Goal: Task Accomplishment & Management: Complete application form

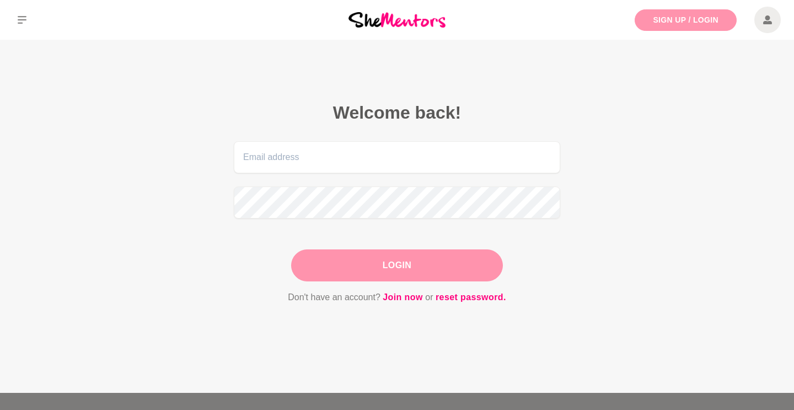
click at [693, 26] on link "Sign Up / Login" at bounding box center [686, 20] width 102 height 22
click at [648, 9] on link "Sign Up / Login" at bounding box center [686, 20] width 102 height 22
click at [405, 297] on link "Join now" at bounding box center [403, 297] width 40 height 14
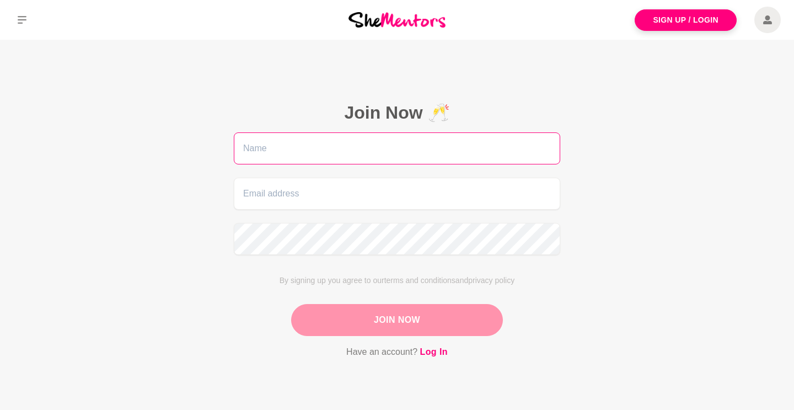
click at [329, 145] on input "text" at bounding box center [397, 148] width 326 height 32
click at [418, 146] on input "text" at bounding box center [397, 148] width 326 height 32
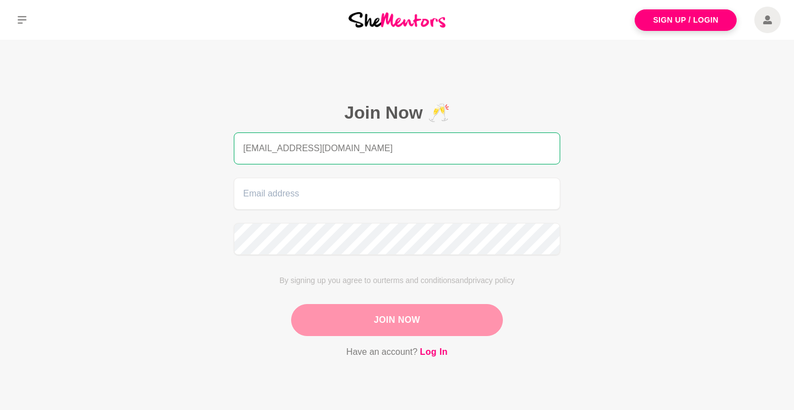
type input "inaita_@hotmail.com"
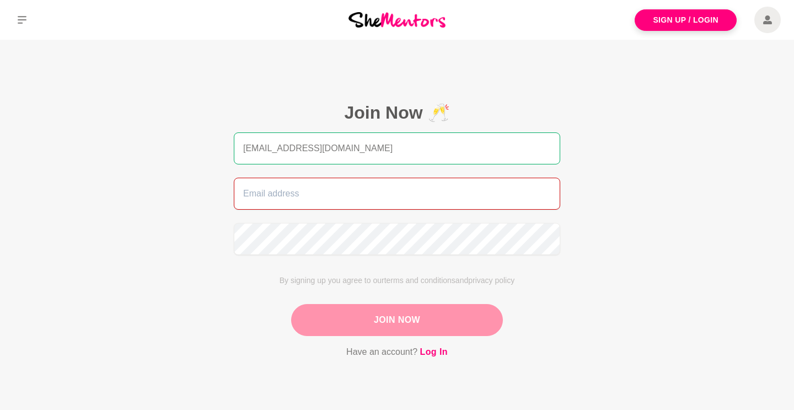
type input "i"
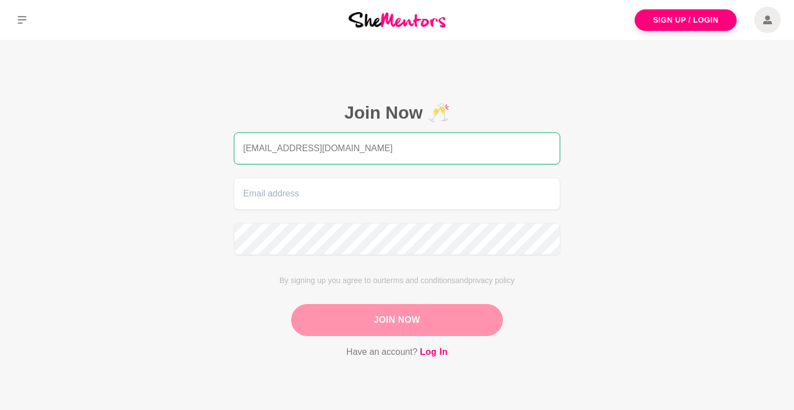
drag, startPoint x: 459, startPoint y: 141, endPoint x: 6, endPoint y: 100, distance: 455.1
click at [6, 100] on main "Join Now 🥂 inaita_@hotmail.com By signing up you agree to our terms and conditi…" at bounding box center [397, 243] width 794 height 407
drag, startPoint x: 333, startPoint y: 148, endPoint x: 164, endPoint y: 135, distance: 169.8
click at [164, 135] on main "Join Now 🥂 inaita_@hotmail.com By signing up you agree to our terms and conditi…" at bounding box center [397, 243] width 794 height 407
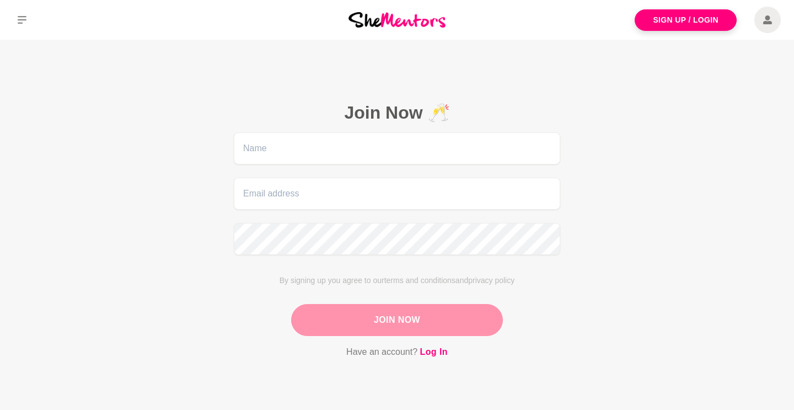
click at [227, 106] on figcaption "Join Now 🥂 By signing up you agree to our terms and conditions and privacy poli…" at bounding box center [397, 230] width 388 height 319
click at [272, 151] on input "text" at bounding box center [397, 148] width 326 height 32
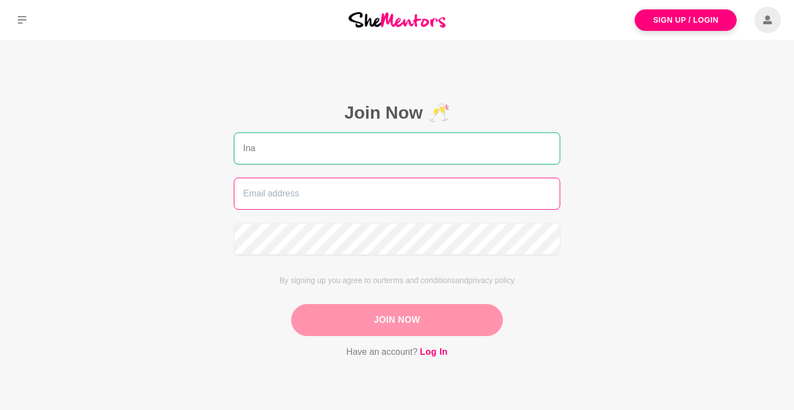
type input "Ina"
click at [244, 197] on input "email" at bounding box center [397, 194] width 326 height 32
type input "inaita_@hotmail.com"
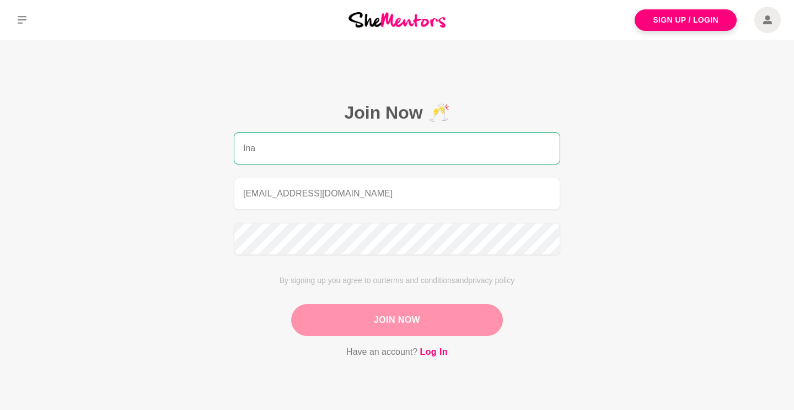
click at [366, 328] on button "Join Now" at bounding box center [397, 320] width 212 height 32
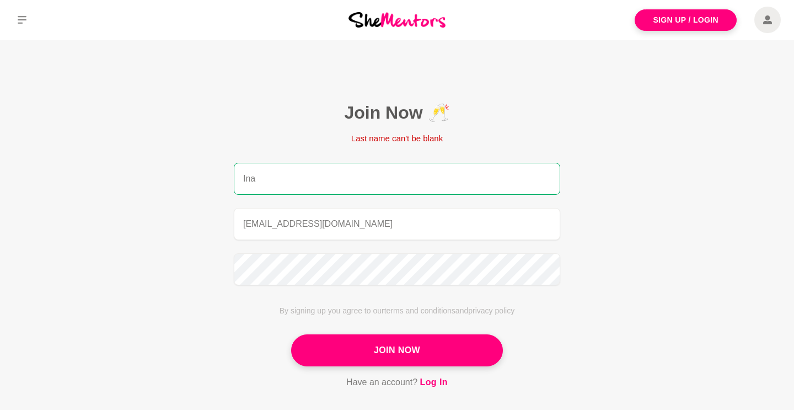
click at [302, 183] on input "Ina" at bounding box center [397, 179] width 326 height 32
click at [249, 182] on input "Ina Singh" at bounding box center [397, 179] width 326 height 32
type input "Inna Singh"
click at [346, 161] on form "Last name can't be blank Inna Singh inaita_@hotmail.com By signing up you agree…" at bounding box center [397, 260] width 326 height 257
click at [326, 187] on input "Inna Singh" at bounding box center [397, 179] width 326 height 32
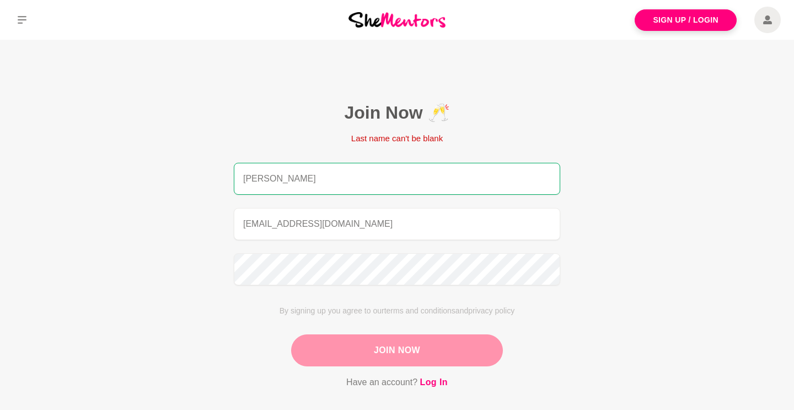
click at [382, 361] on button "Join Now" at bounding box center [397, 350] width 212 height 32
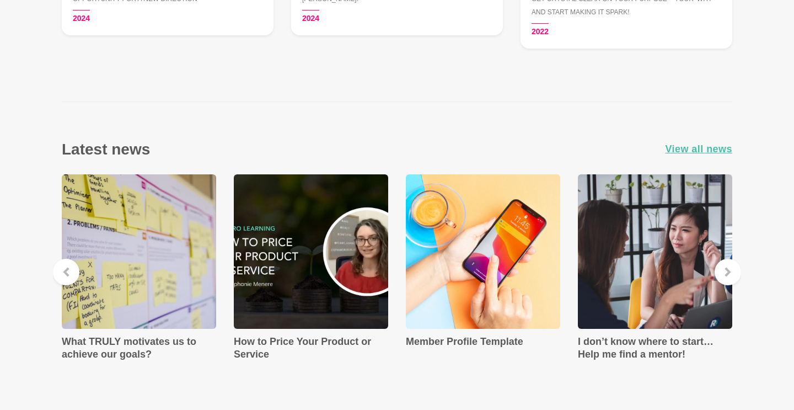
scroll to position [1313, 0]
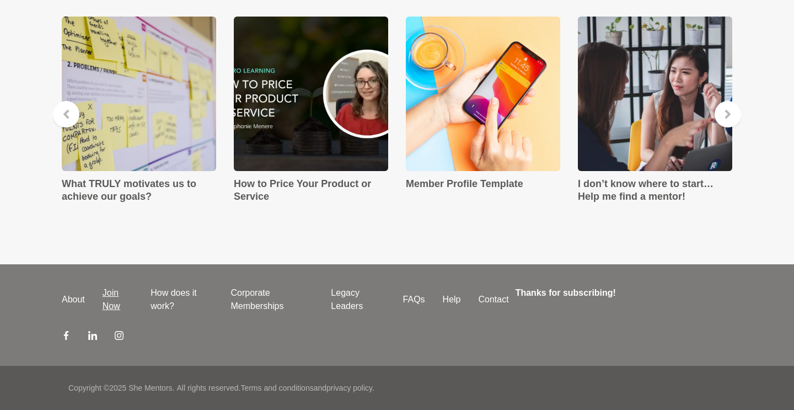
click at [112, 300] on link "Join Now" at bounding box center [118, 299] width 48 height 26
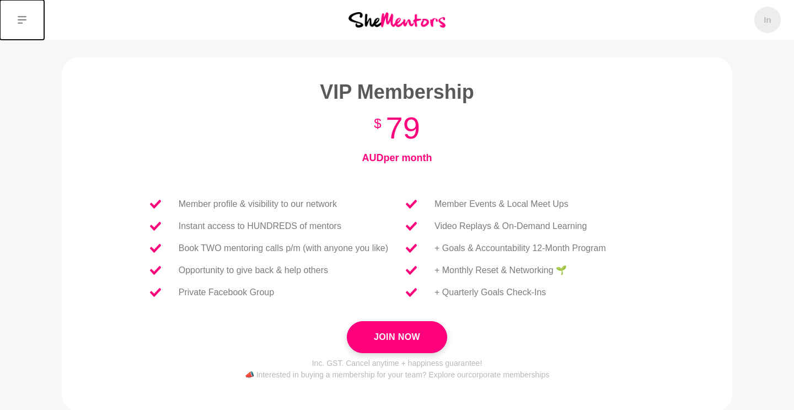
click at [23, 23] on icon at bounding box center [22, 19] width 9 height 9
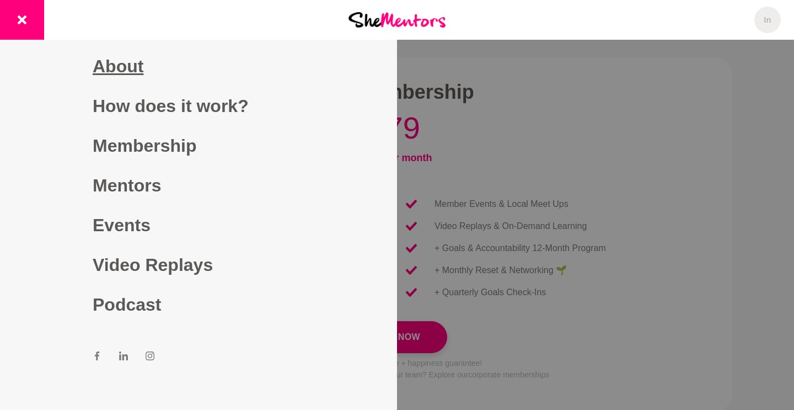
click at [109, 68] on link "About" at bounding box center [199, 66] width 212 height 40
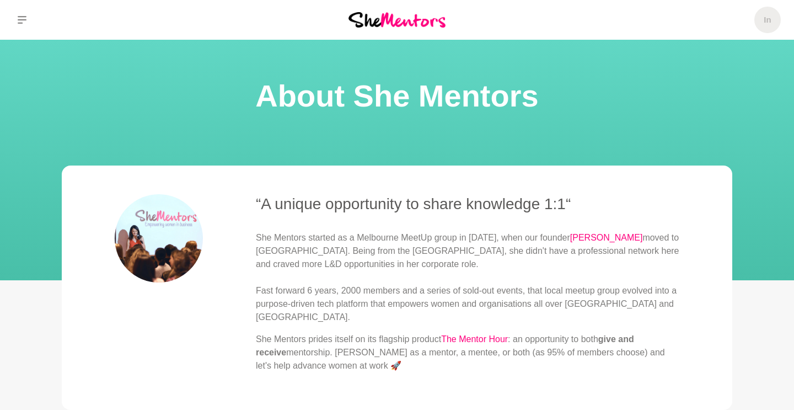
click at [412, 19] on img at bounding box center [396, 19] width 97 height 15
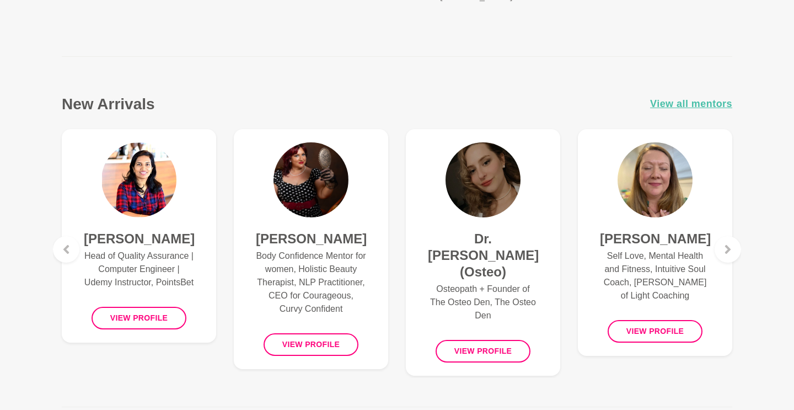
scroll to position [348, 0]
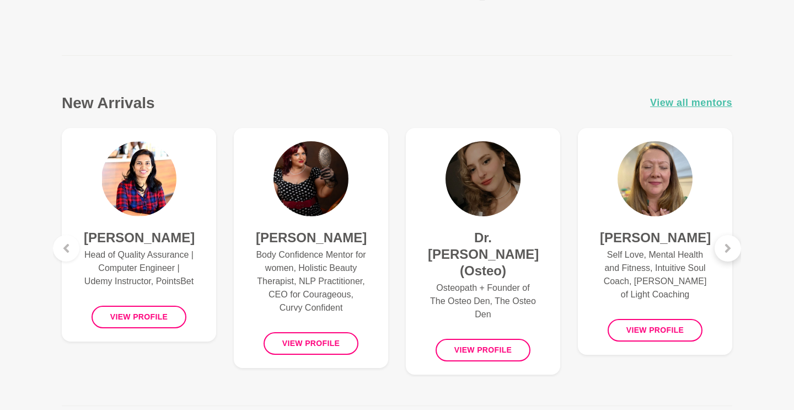
click at [732, 245] on icon at bounding box center [727, 248] width 9 height 9
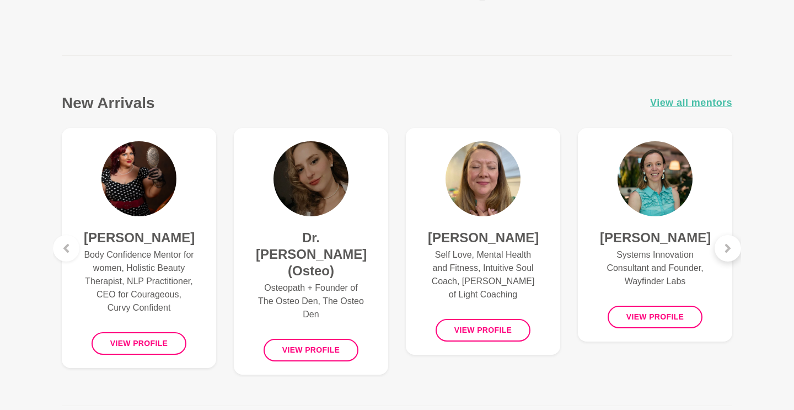
click at [732, 246] on icon at bounding box center [727, 248] width 9 height 9
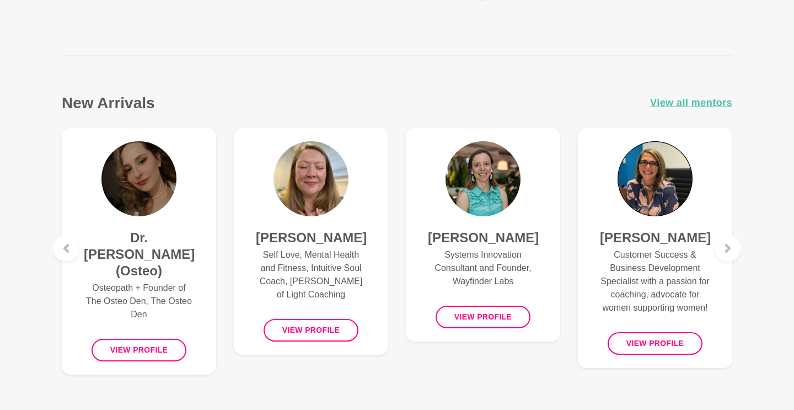
scroll to position [0, 0]
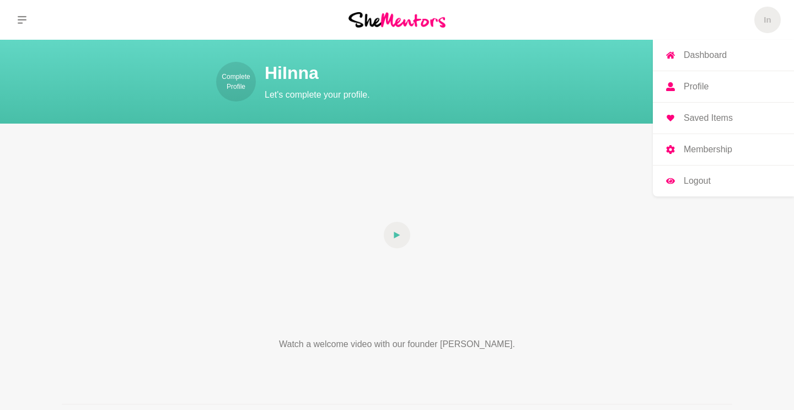
click at [670, 89] on icon at bounding box center [670, 86] width 9 height 9
click at [670, 150] on icon at bounding box center [670, 149] width 9 height 9
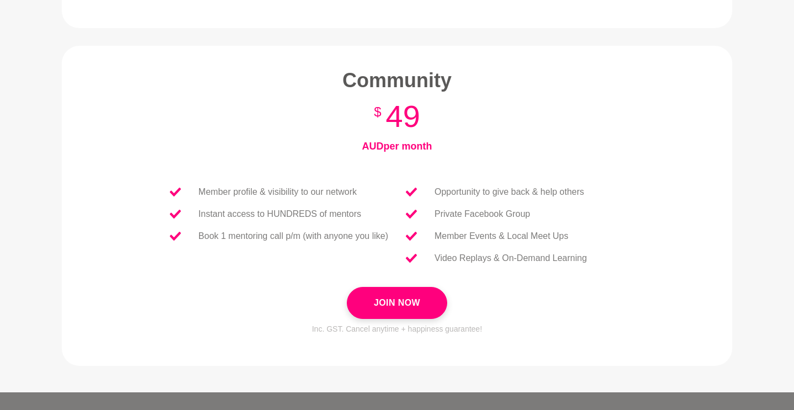
scroll to position [488, 0]
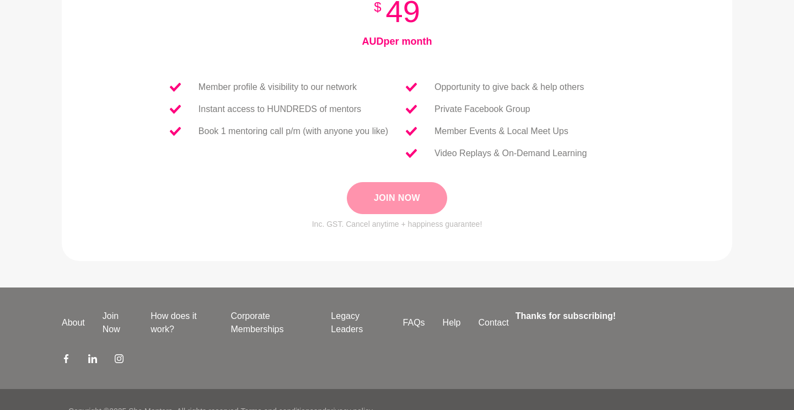
click at [427, 202] on button "Join Now" at bounding box center [397, 198] width 100 height 32
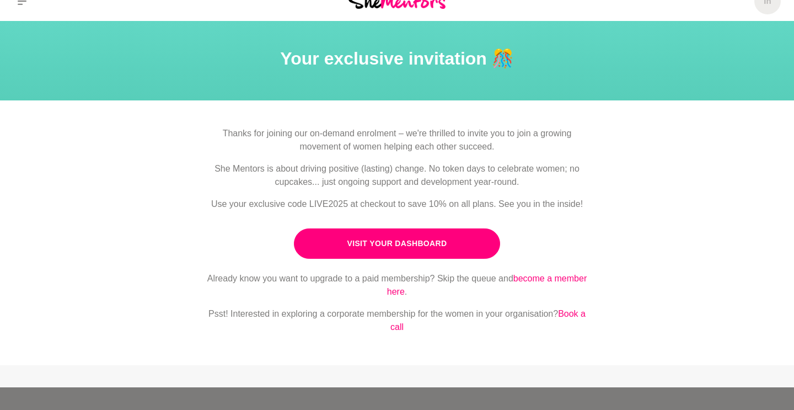
scroll to position [50, 0]
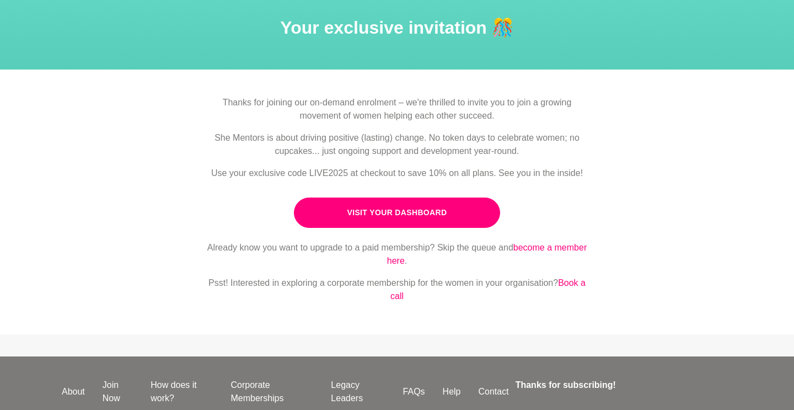
click at [399, 308] on div "Already know you want to upgrade to a paid membership? Skip the queue and becom…" at bounding box center [397, 276] width 388 height 71
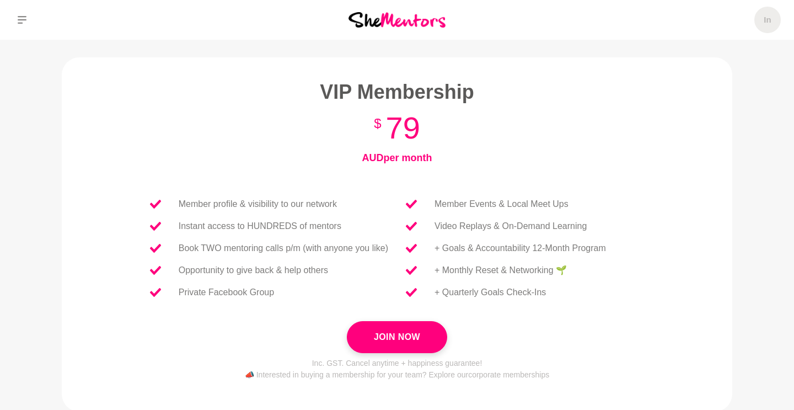
click at [388, 24] on img at bounding box center [396, 19] width 97 height 15
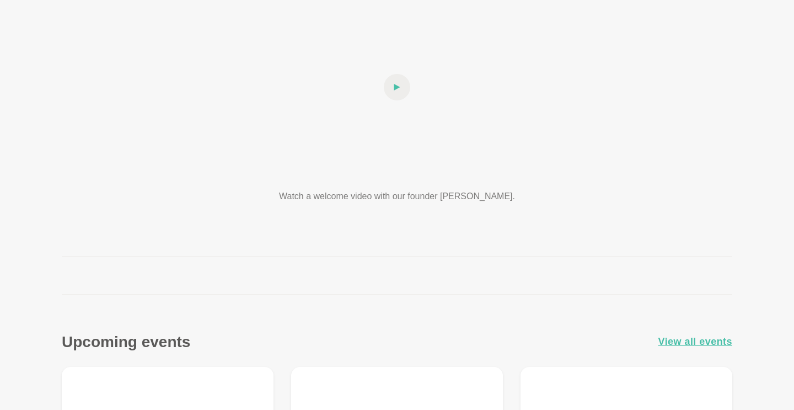
scroll to position [151, 0]
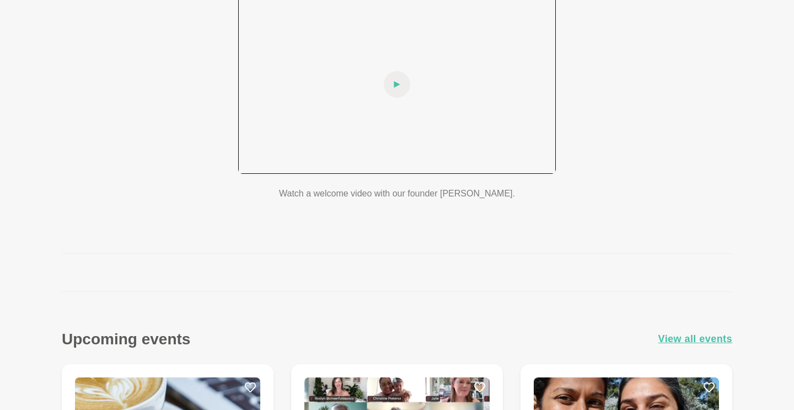
click at [423, 110] on div at bounding box center [397, 84] width 318 height 179
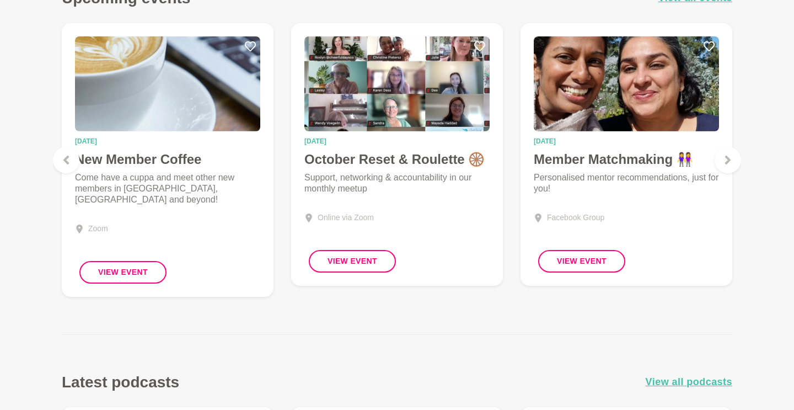
scroll to position [493, 0]
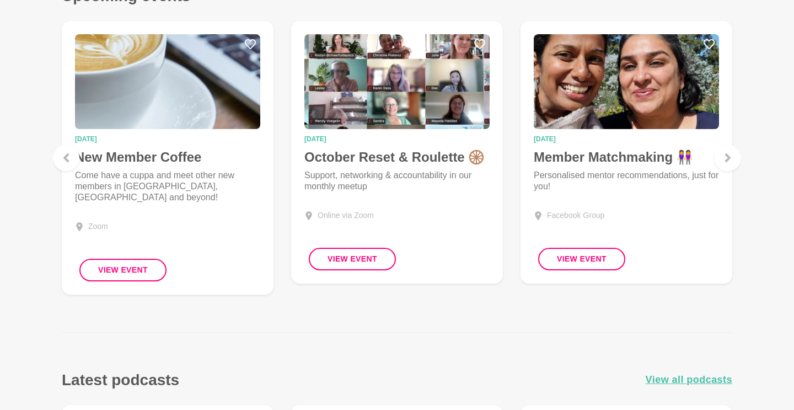
click at [531, 369] on main "Complete Profile Hi Inna Let's complete your profile. Watch a welcome video wit…" at bounding box center [397, 315] width 794 height 1538
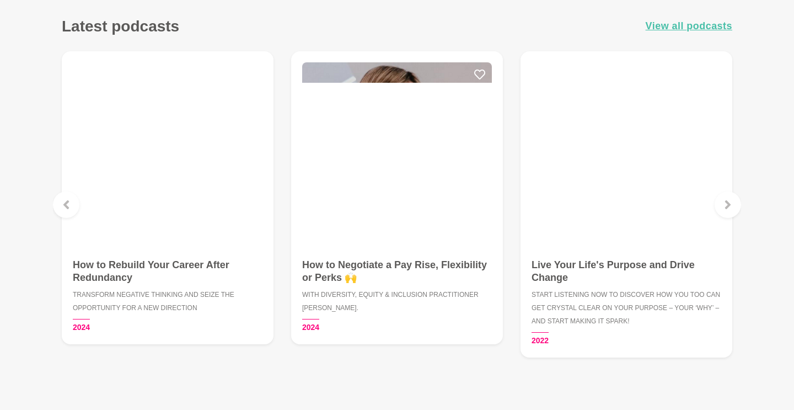
scroll to position [854, 0]
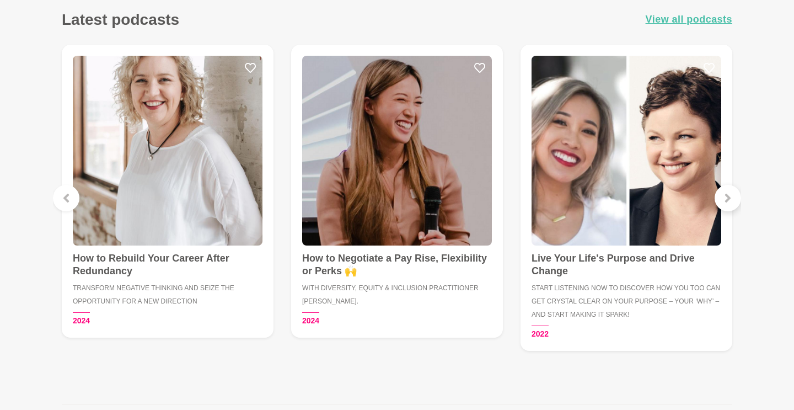
click at [726, 185] on div at bounding box center [728, 198] width 26 height 26
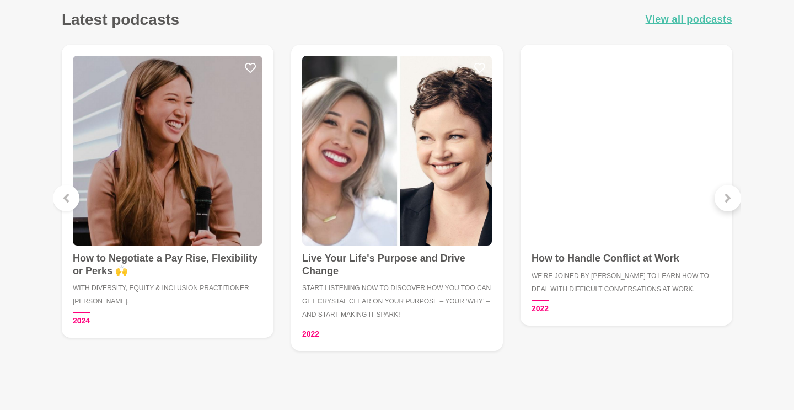
click at [726, 192] on div at bounding box center [728, 198] width 26 height 26
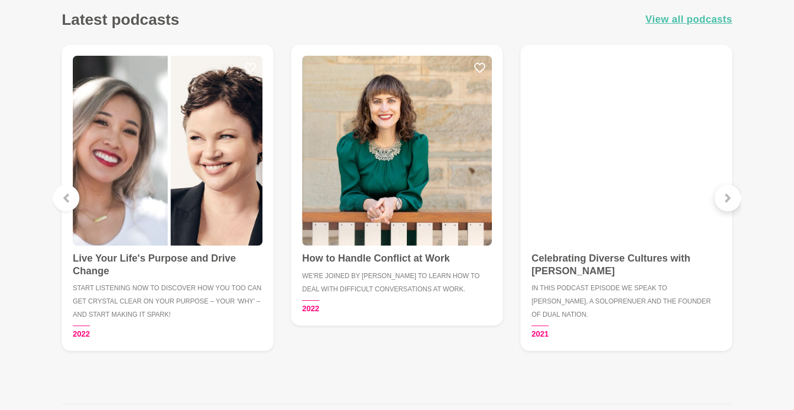
click at [726, 192] on div at bounding box center [728, 198] width 26 height 26
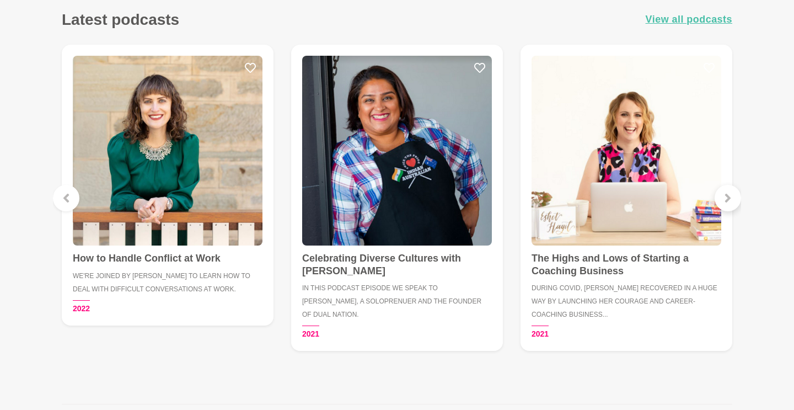
click at [727, 192] on div at bounding box center [728, 198] width 26 height 26
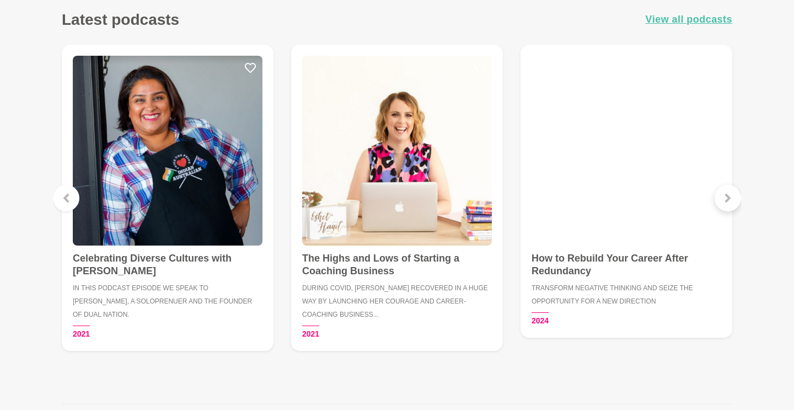
click at [727, 192] on div at bounding box center [728, 198] width 26 height 26
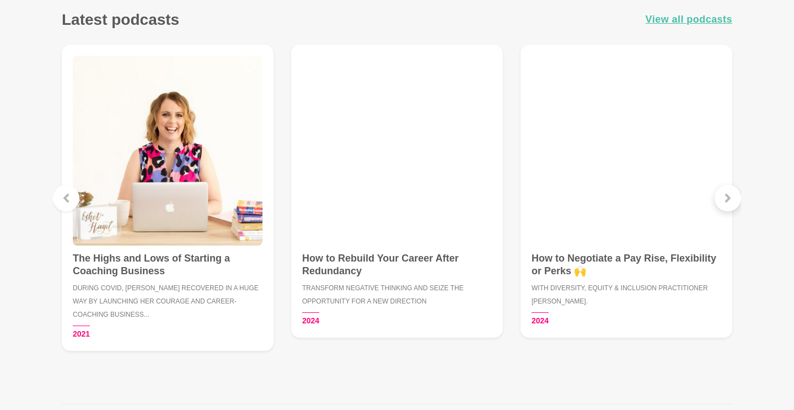
click at [727, 192] on div at bounding box center [728, 198] width 26 height 26
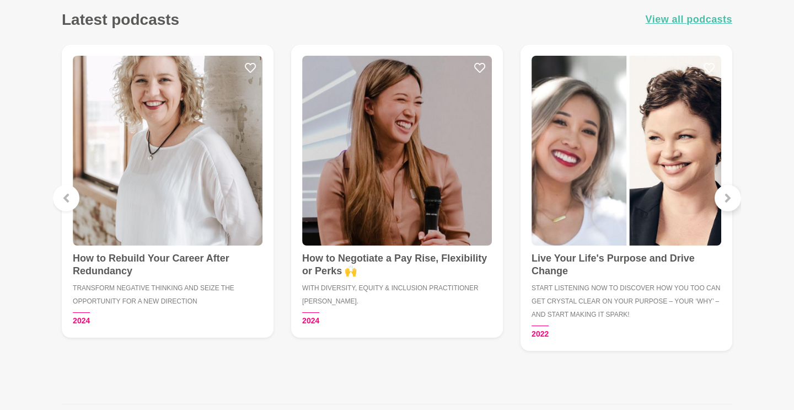
click at [727, 192] on div at bounding box center [728, 198] width 26 height 26
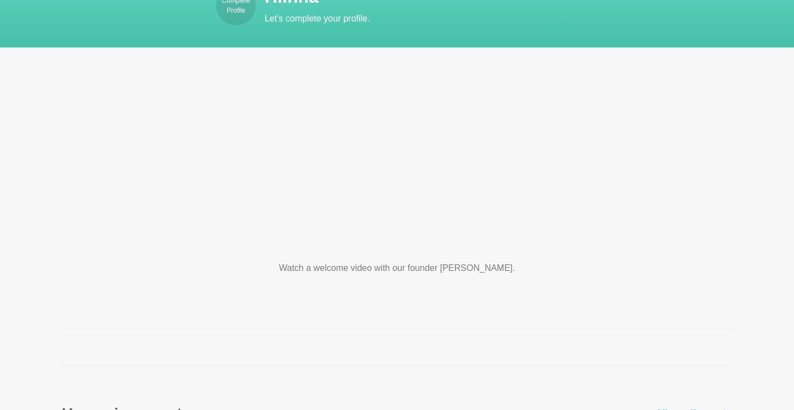
scroll to position [0, 0]
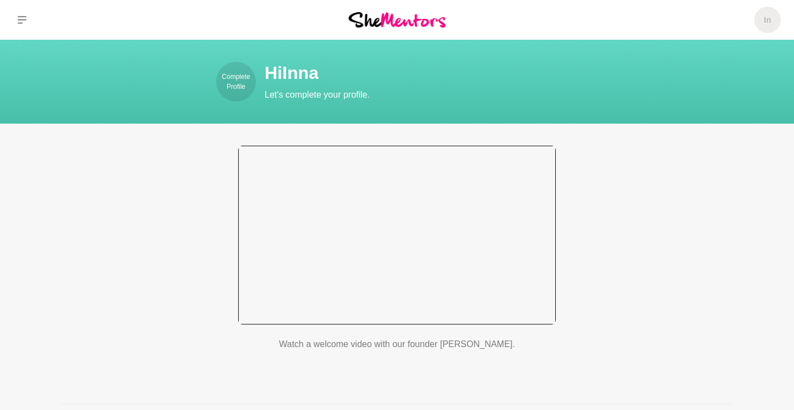
click at [396, 230] on div at bounding box center [397, 235] width 318 height 179
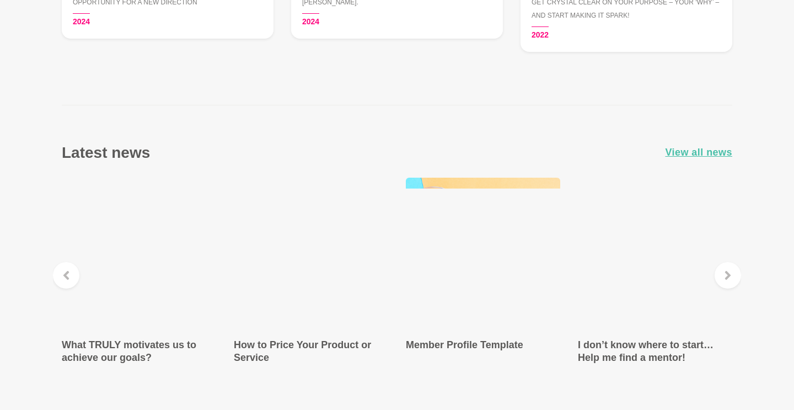
scroll to position [1313, 0]
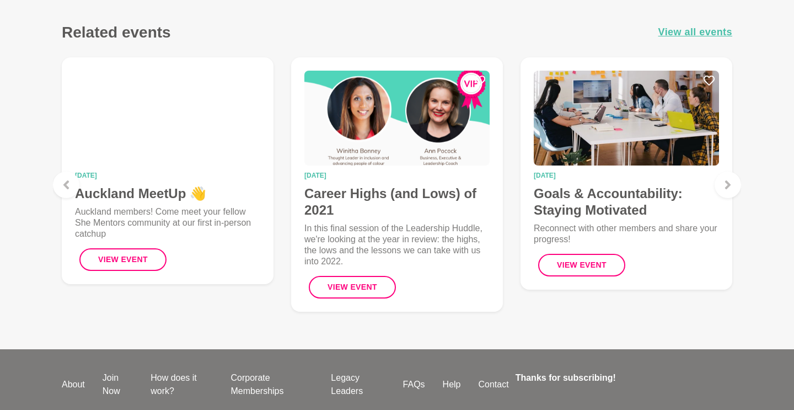
scroll to position [710, 0]
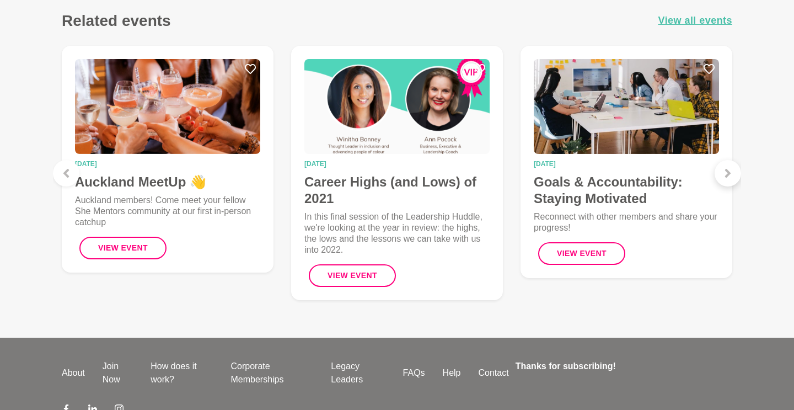
click at [729, 178] on icon at bounding box center [728, 173] width 6 height 9
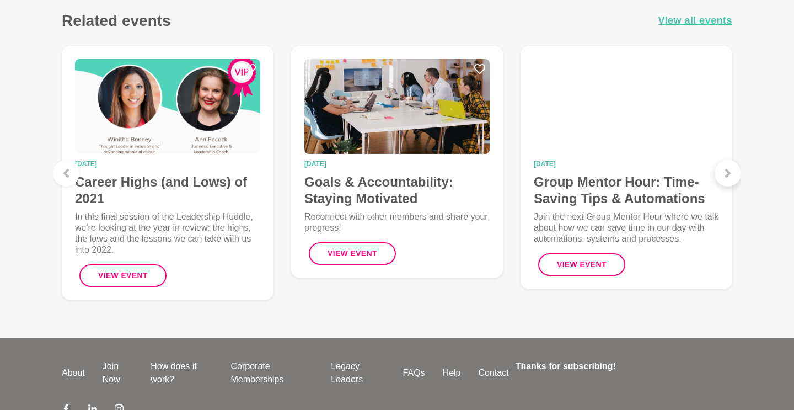
click at [728, 178] on icon at bounding box center [728, 173] width 6 height 9
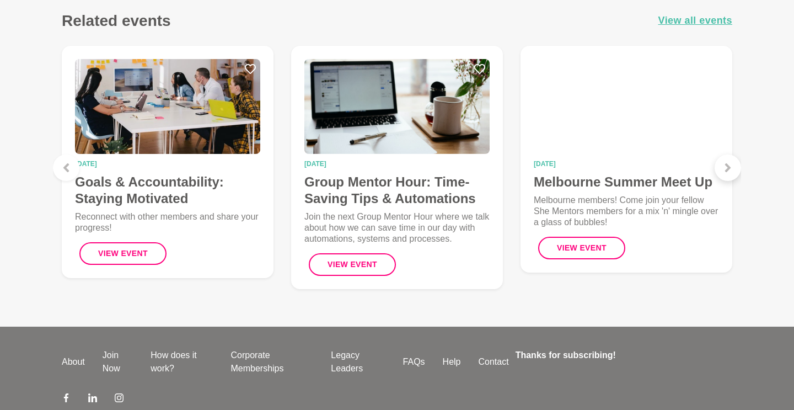
click at [728, 181] on div at bounding box center [728, 167] width 26 height 26
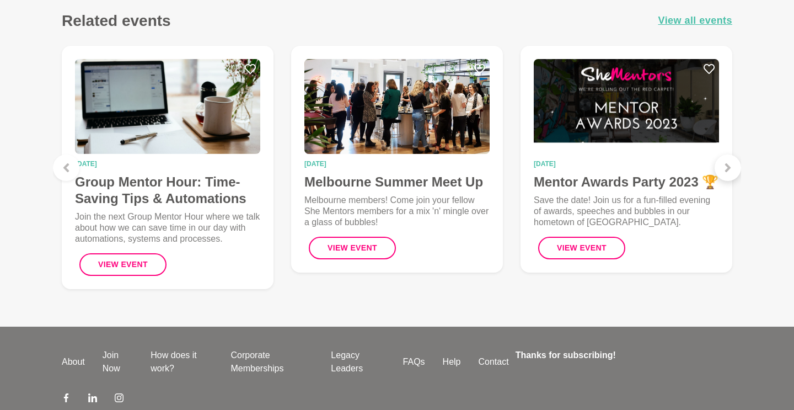
click at [728, 181] on div at bounding box center [728, 167] width 26 height 26
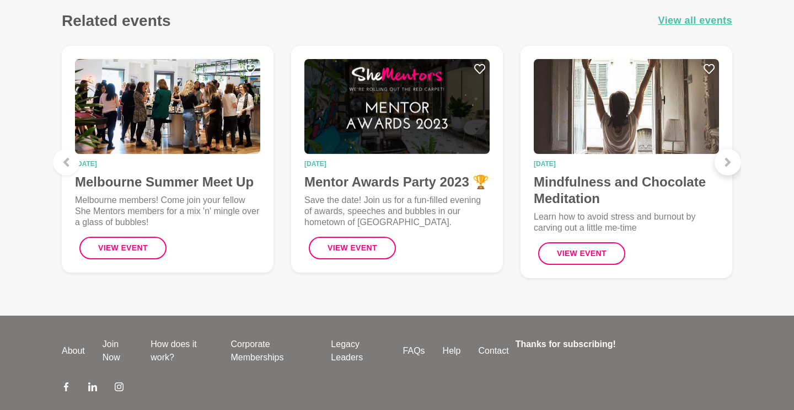
click at [728, 175] on div at bounding box center [728, 162] width 26 height 26
click at [723, 175] on div at bounding box center [728, 162] width 26 height 26
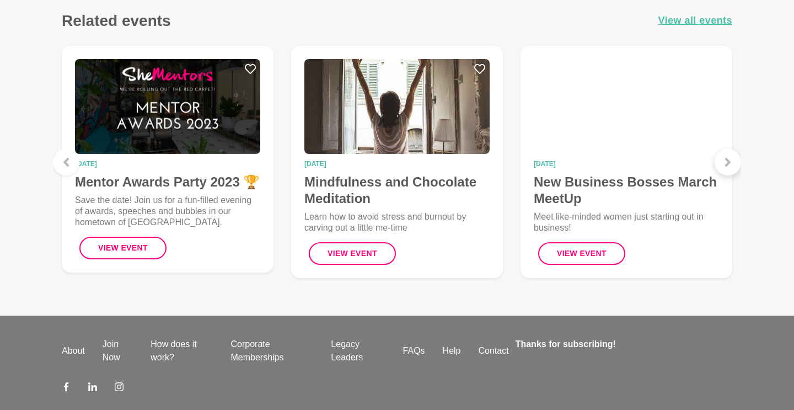
click at [721, 175] on div at bounding box center [728, 162] width 26 height 26
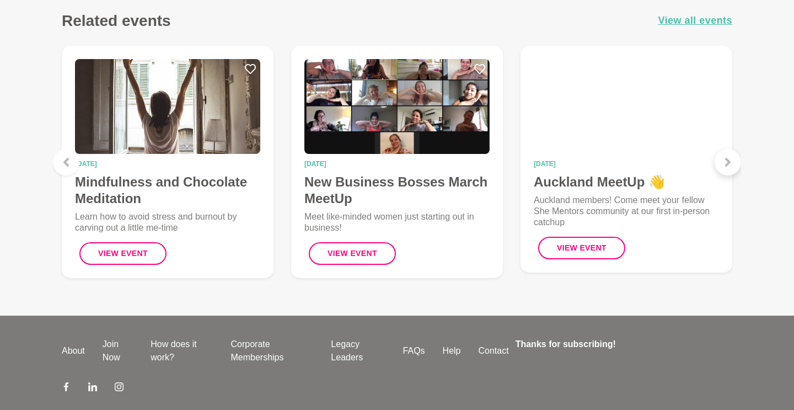
click at [721, 175] on div at bounding box center [728, 162] width 26 height 26
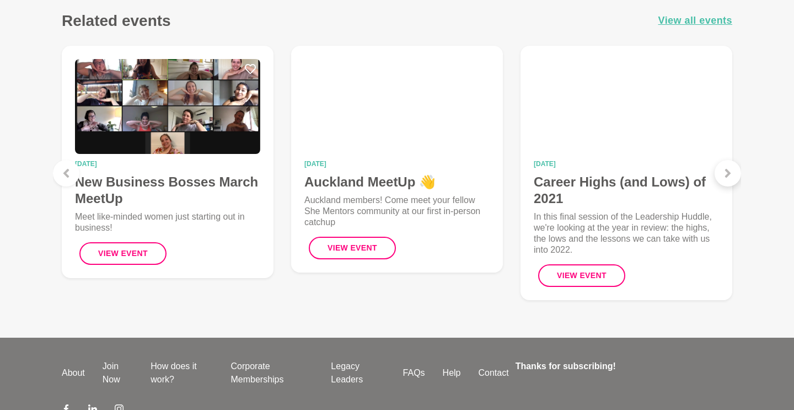
click at [721, 180] on div at bounding box center [728, 173] width 26 height 26
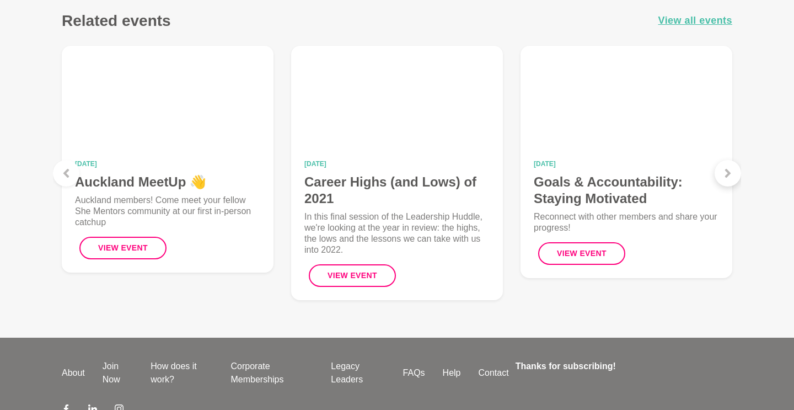
click at [721, 180] on div at bounding box center [728, 173] width 26 height 26
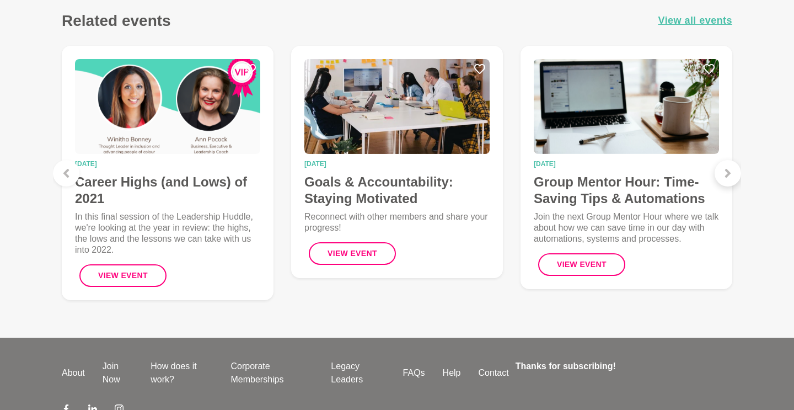
click at [721, 180] on div at bounding box center [728, 173] width 26 height 26
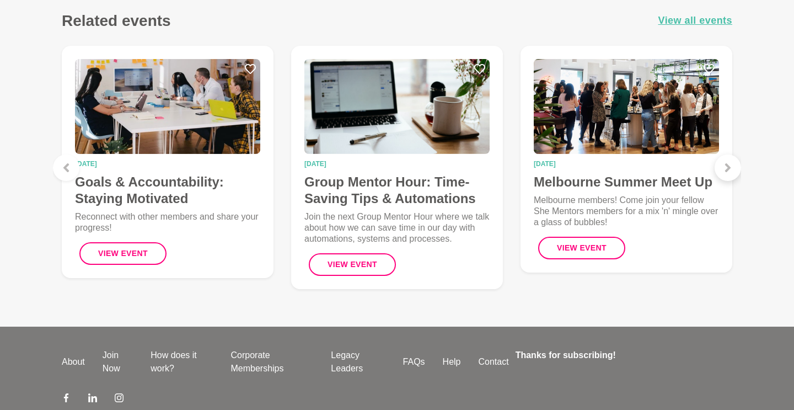
click at [722, 180] on div at bounding box center [728, 167] width 26 height 26
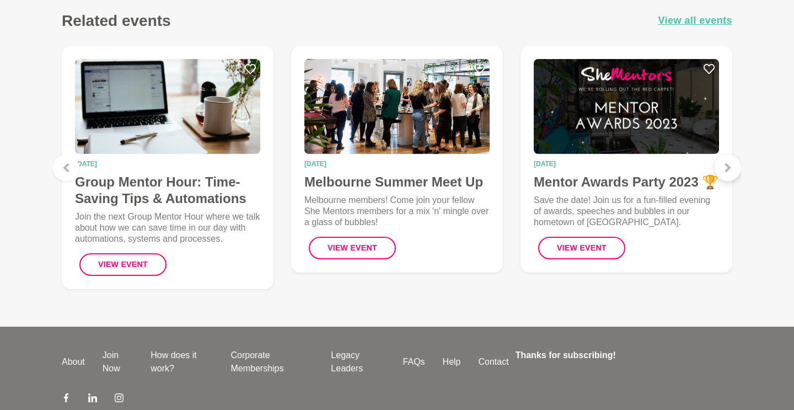
click at [722, 180] on div at bounding box center [728, 167] width 26 height 26
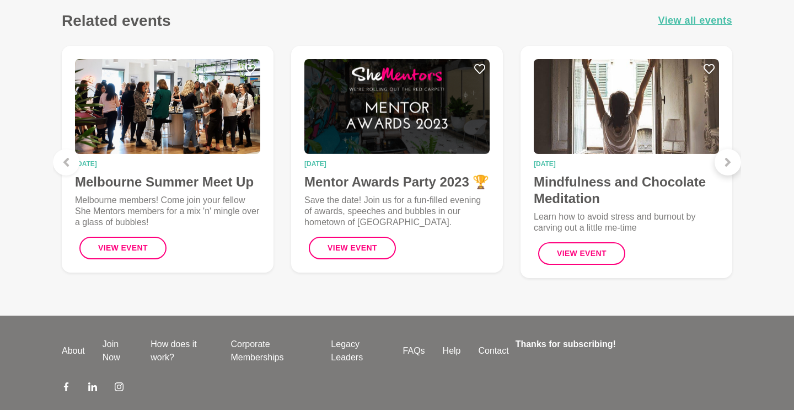
click at [722, 175] on div at bounding box center [728, 162] width 26 height 26
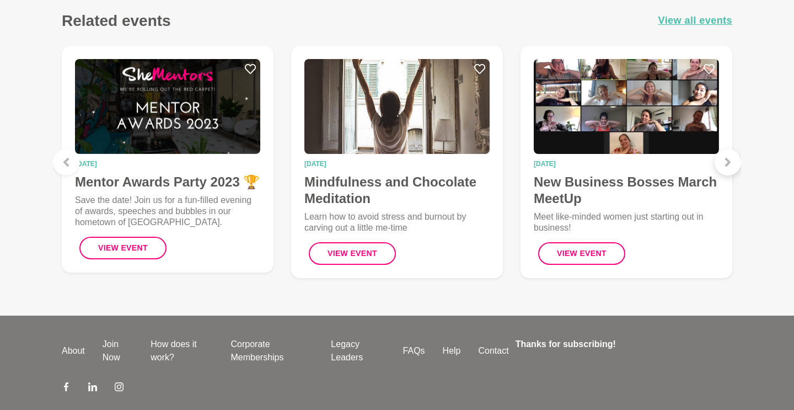
click at [722, 175] on div at bounding box center [728, 162] width 26 height 26
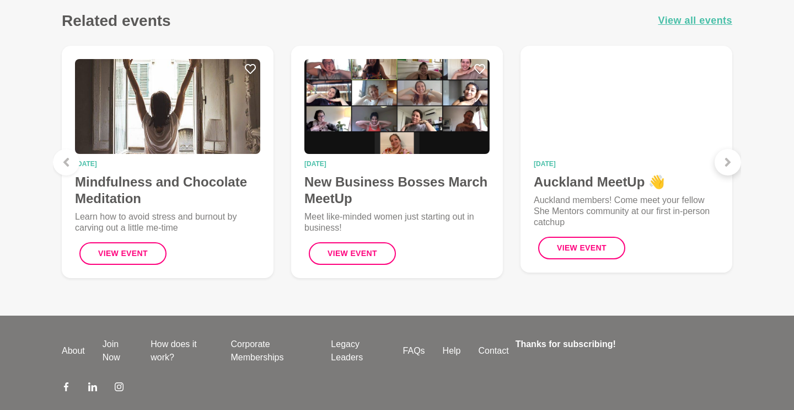
click at [722, 175] on div at bounding box center [728, 162] width 26 height 26
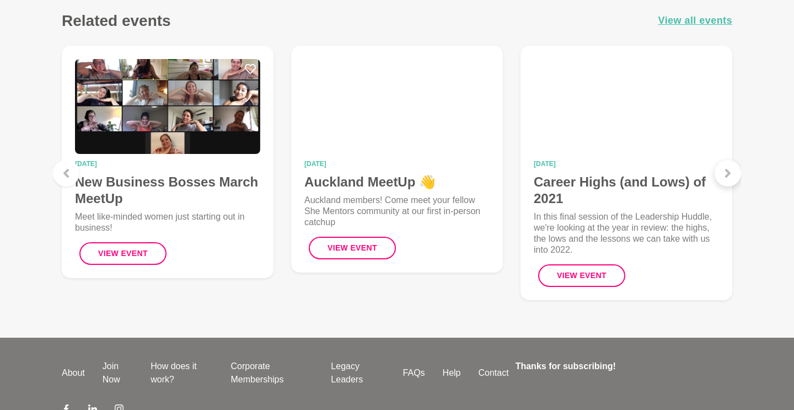
click at [722, 179] on div at bounding box center [728, 173] width 26 height 26
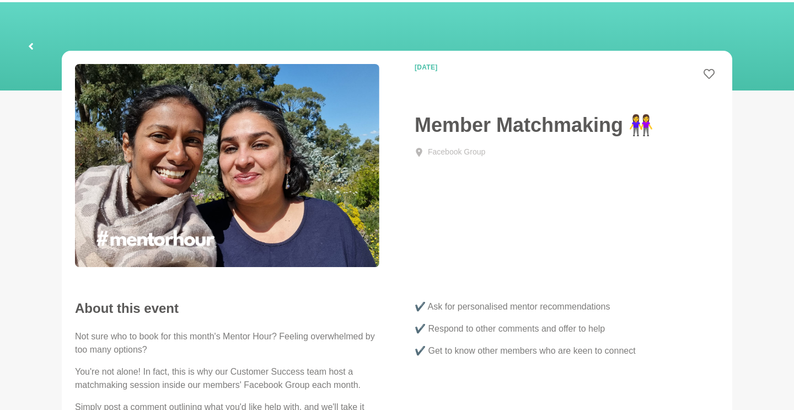
scroll to position [0, 0]
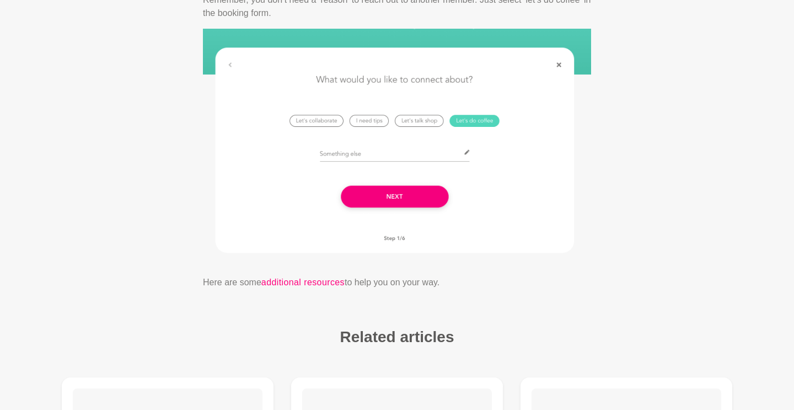
scroll to position [2358, 0]
